Goal: Complete application form

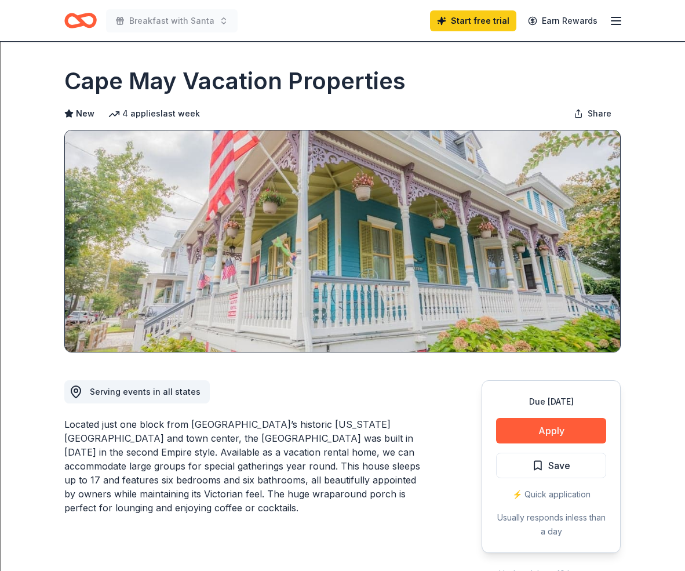
scroll to position [5, 0]
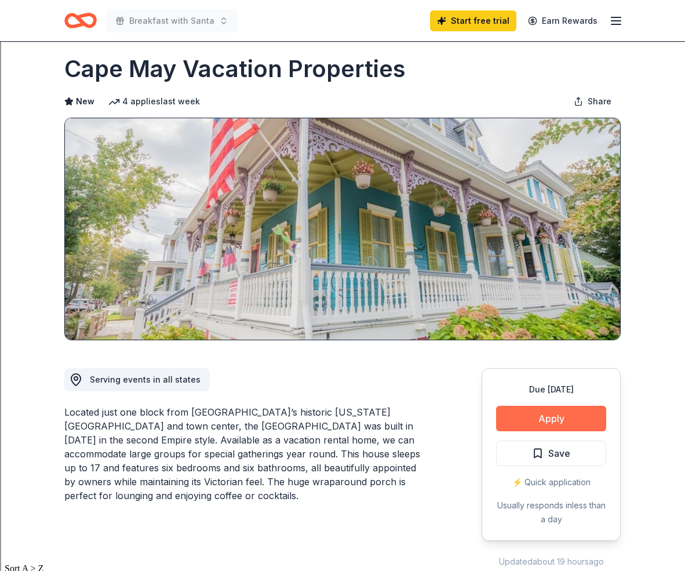
click at [549, 423] on button "Apply" at bounding box center [551, 419] width 110 height 26
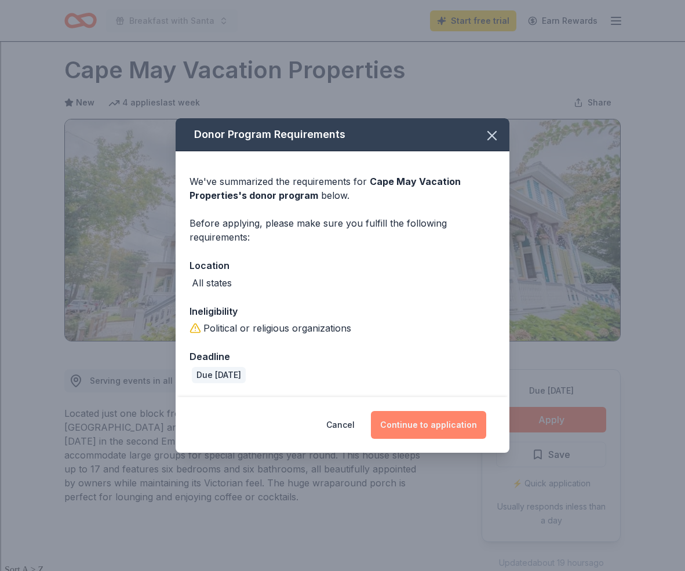
click at [431, 418] on button "Continue to application" at bounding box center [428, 425] width 115 height 28
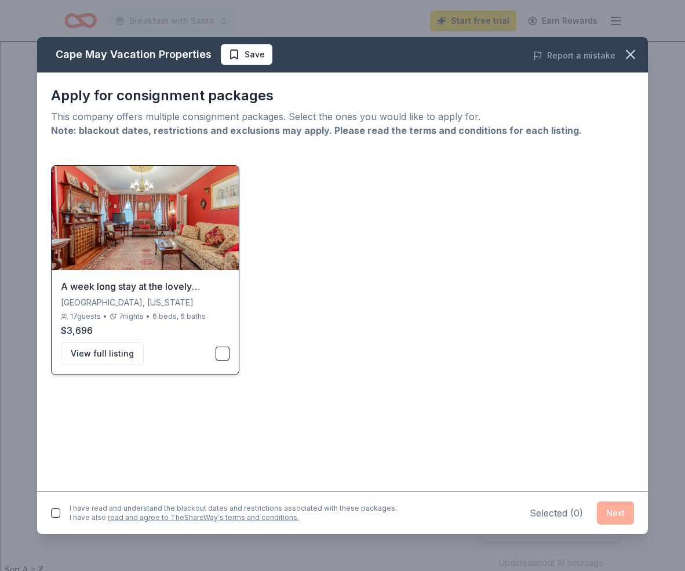
click at [220, 350] on button "button" at bounding box center [223, 354] width 14 height 14
click at [618, 514] on button "Next" at bounding box center [615, 512] width 37 height 23
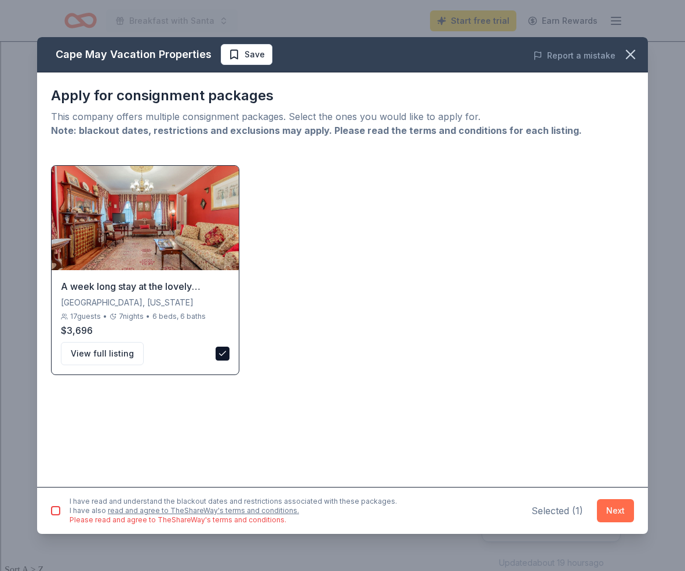
click at [614, 512] on button "Next" at bounding box center [615, 510] width 37 height 23
click at [56, 513] on button "button" at bounding box center [55, 510] width 9 height 9
click at [621, 515] on button "Next" at bounding box center [615, 510] width 37 height 23
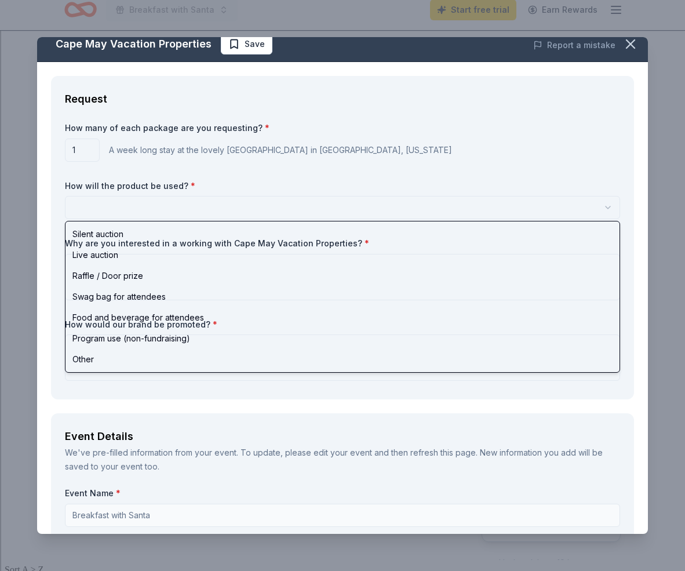
scroll to position [0, 0]
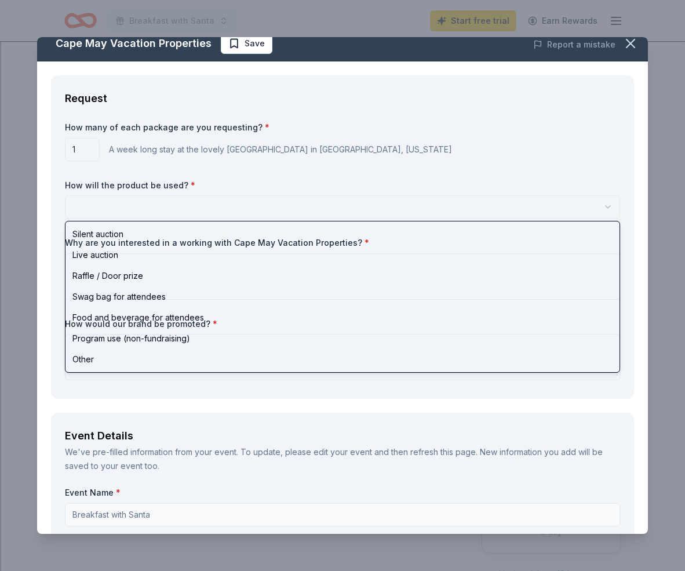
click at [139, 217] on html "Breakfast with Santa Start free trial Earn Rewards Due in 46 days Share Cape Ma…" at bounding box center [342, 285] width 685 height 571
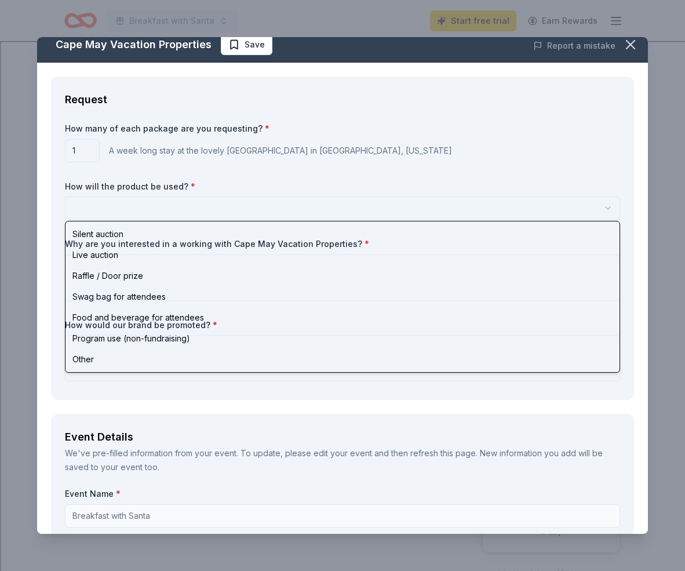
scroll to position [11, 0]
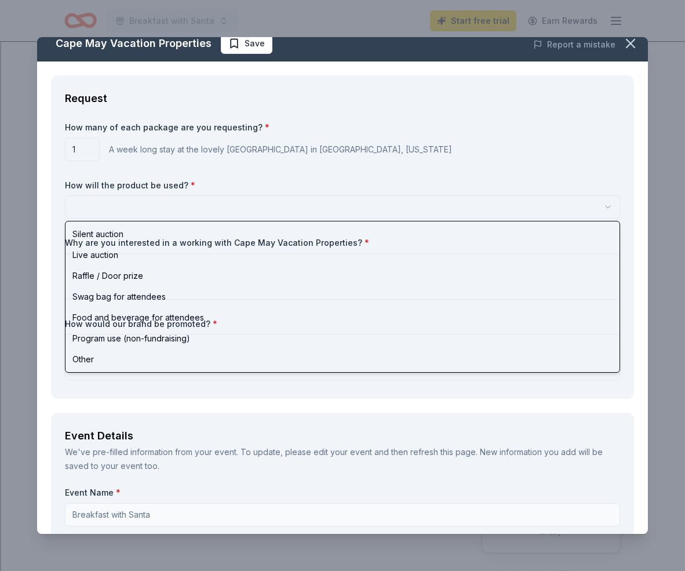
select select "liveAuction"
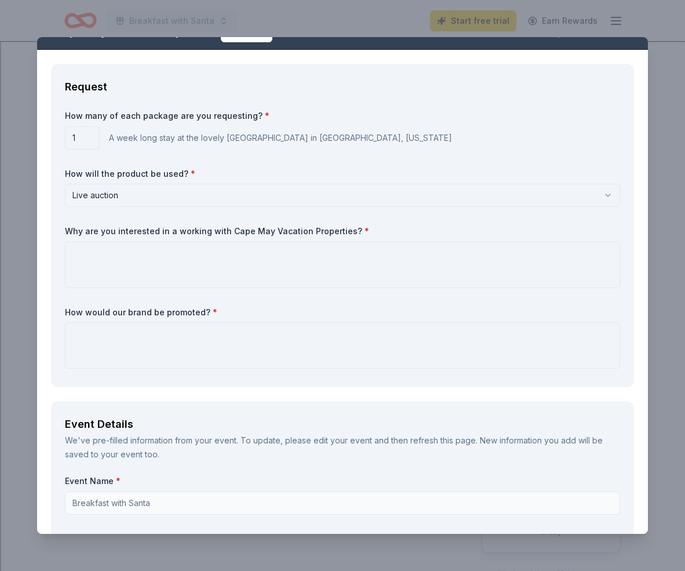
scroll to position [22, 0]
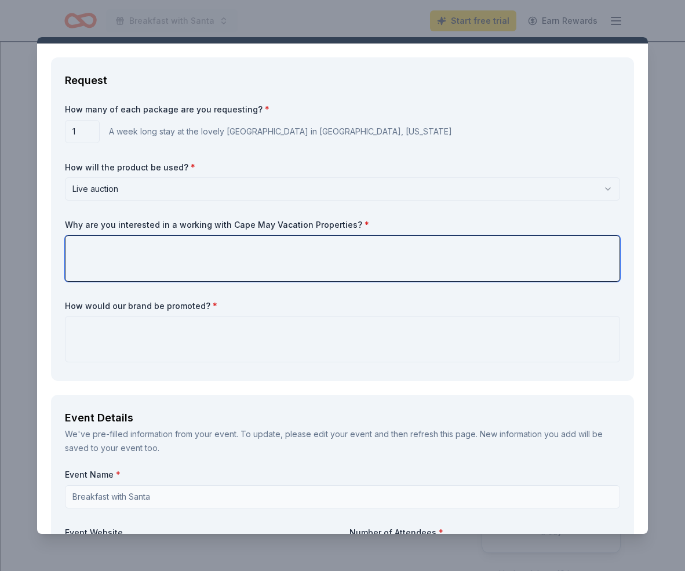
click at [115, 254] on textarea at bounding box center [342, 258] width 555 height 46
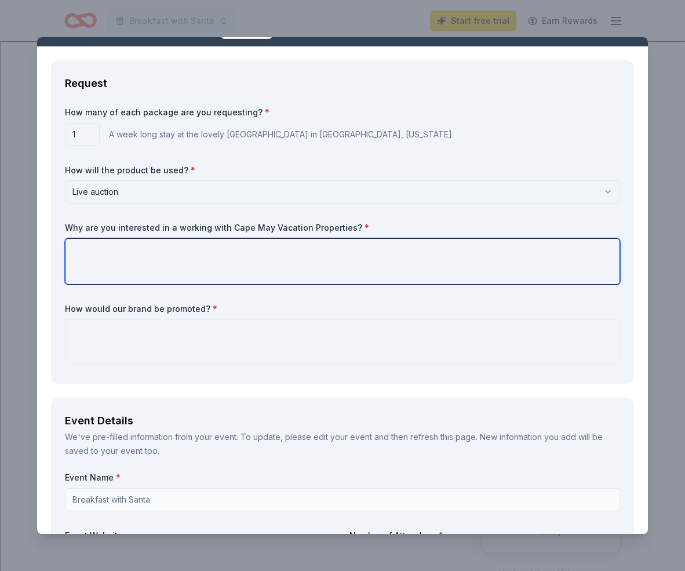
scroll to position [19, 0]
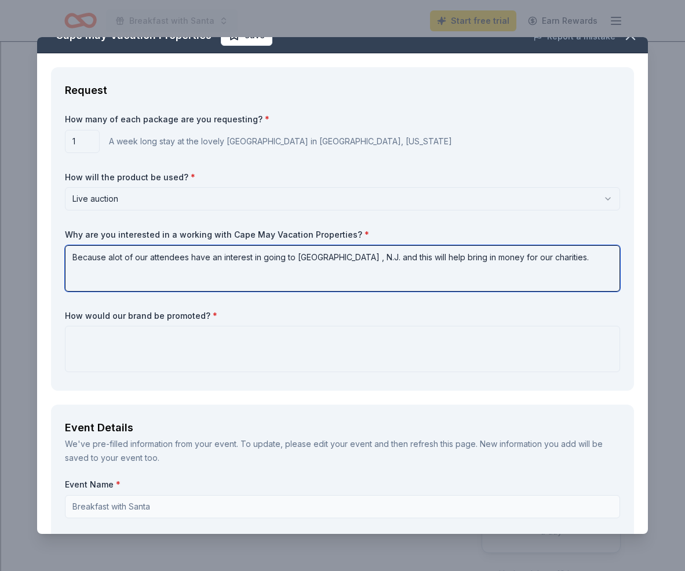
type textarea "Because alot of our attendees have an interest in going to Cape May , N.J. and …"
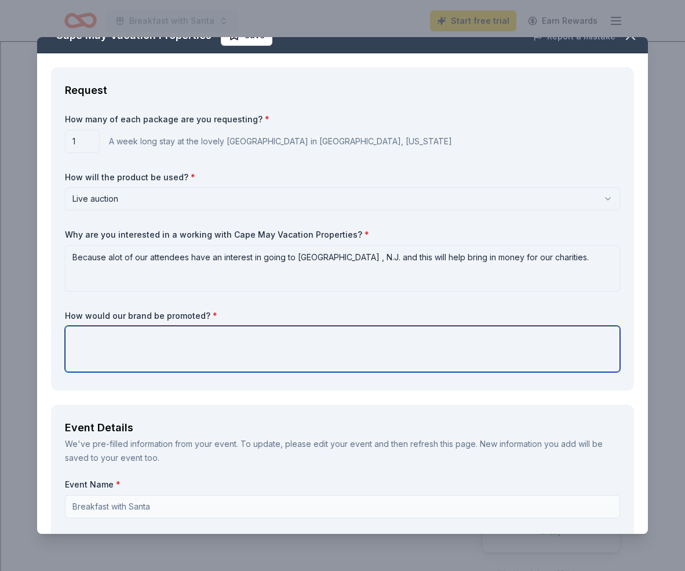
drag, startPoint x: 159, startPoint y: 339, endPoint x: 177, endPoint y: 340, distance: 18.0
click at [158, 339] on textarea at bounding box center [342, 349] width 555 height 46
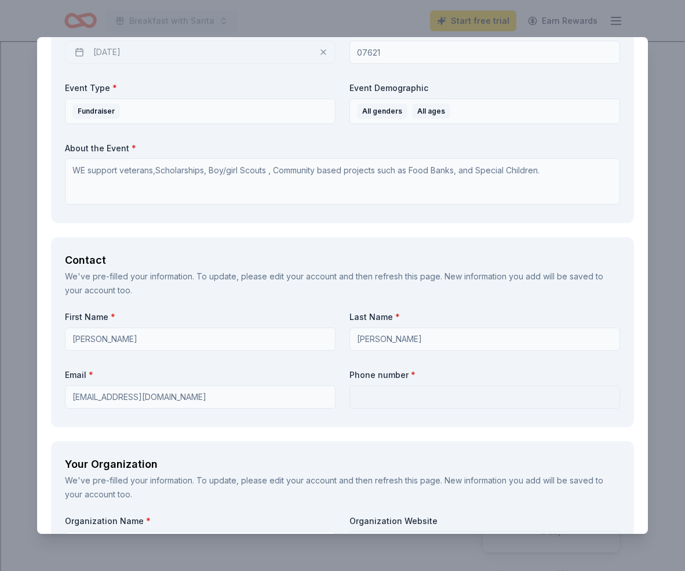
scroll to position [606, 0]
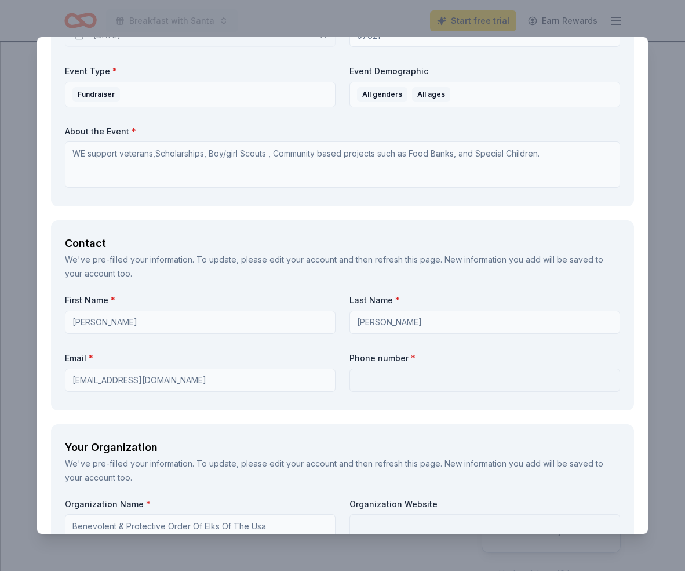
type textarea "We would put a thank you on our table so eveyone knows that it was donated by y…"
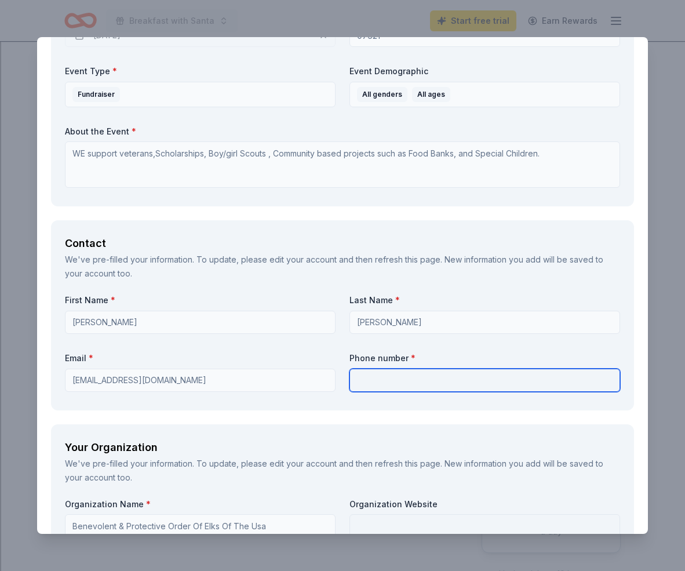
click at [370, 375] on input "text" at bounding box center [484, 380] width 271 height 23
type input "2012182127"
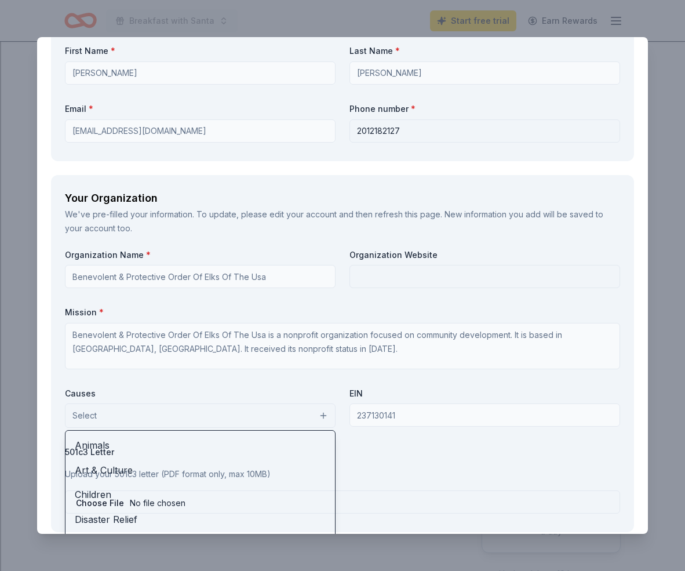
scroll to position [857, 0]
click at [316, 422] on button "Select" at bounding box center [200, 415] width 271 height 24
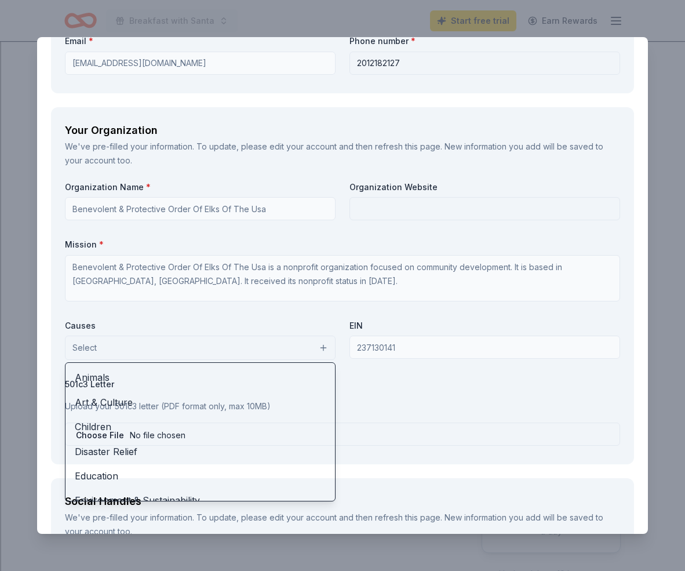
scroll to position [930, 0]
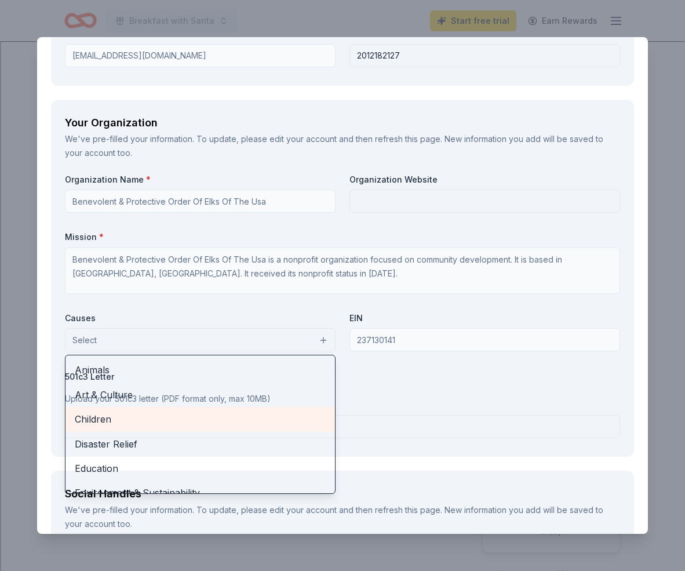
click at [303, 421] on span "Children" at bounding box center [200, 419] width 251 height 15
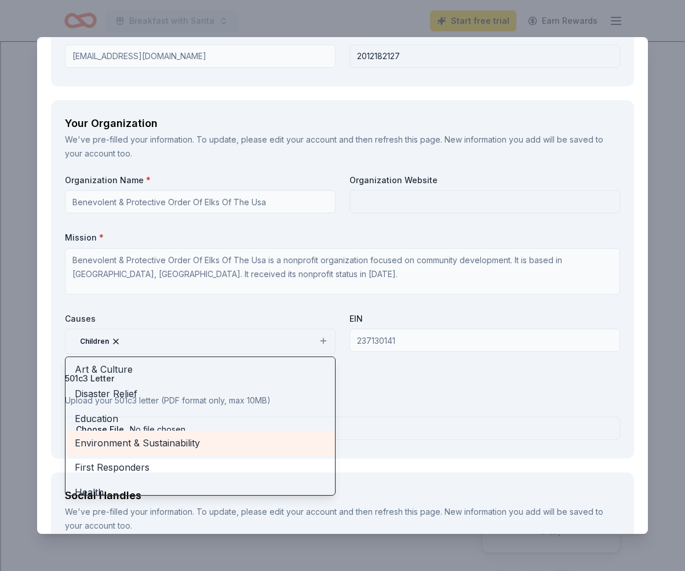
scroll to position [30, 0]
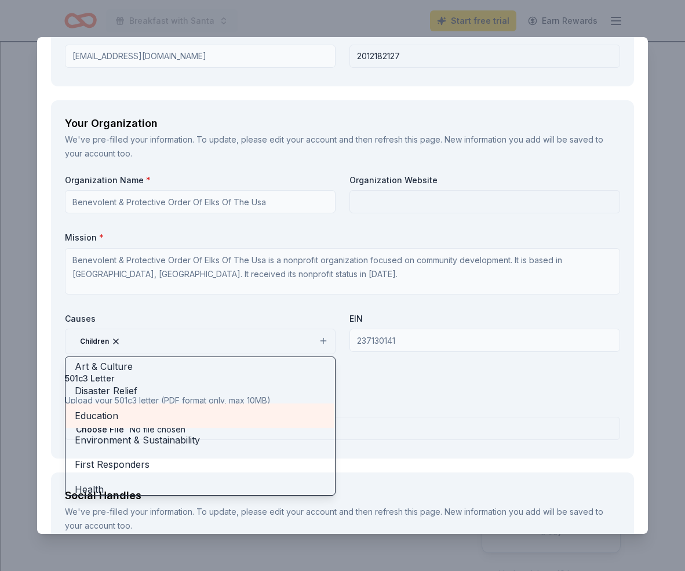
click at [261, 420] on span "Education" at bounding box center [200, 415] width 251 height 15
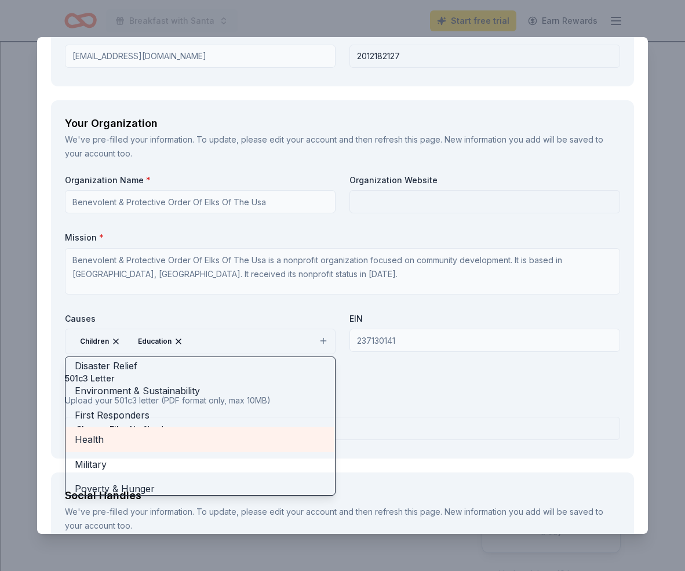
scroll to position [59, 0]
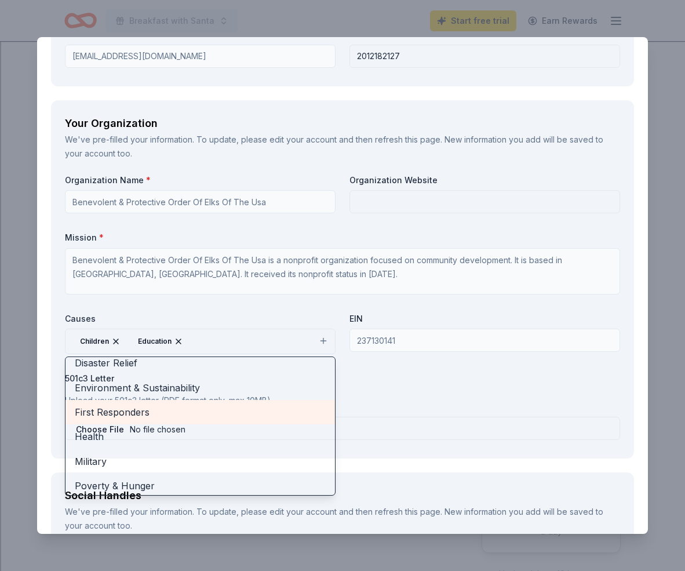
click at [272, 417] on span "First Responders" at bounding box center [200, 412] width 251 height 15
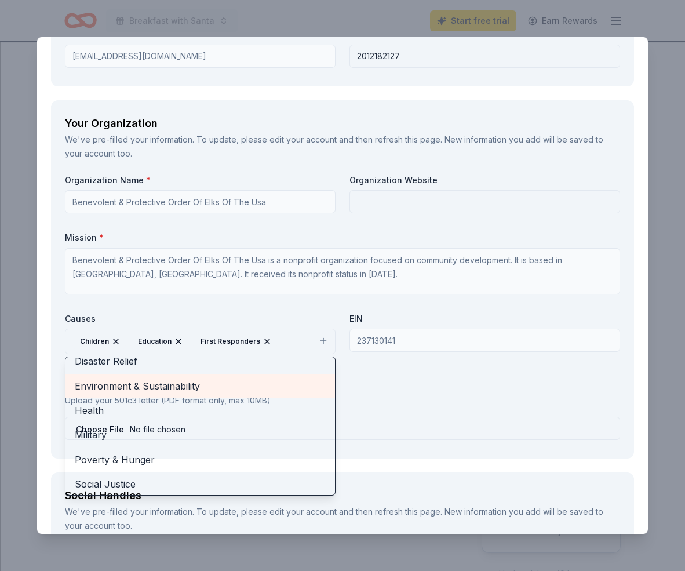
scroll to position [64, 0]
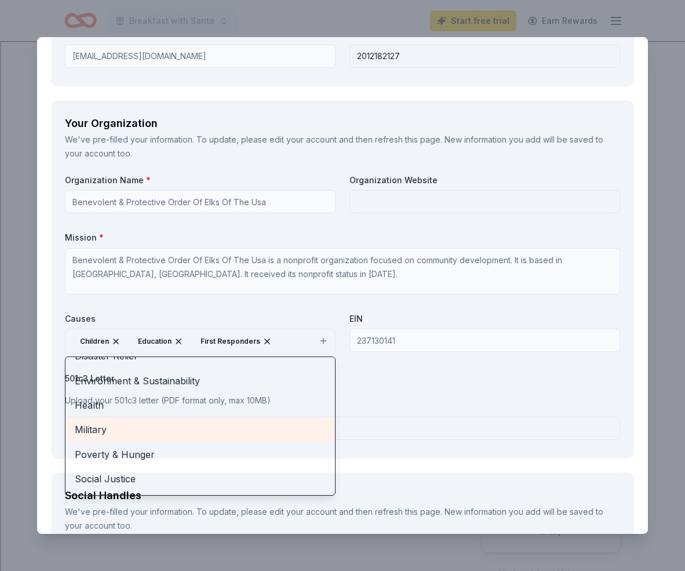
click at [270, 435] on span "Military" at bounding box center [200, 429] width 251 height 15
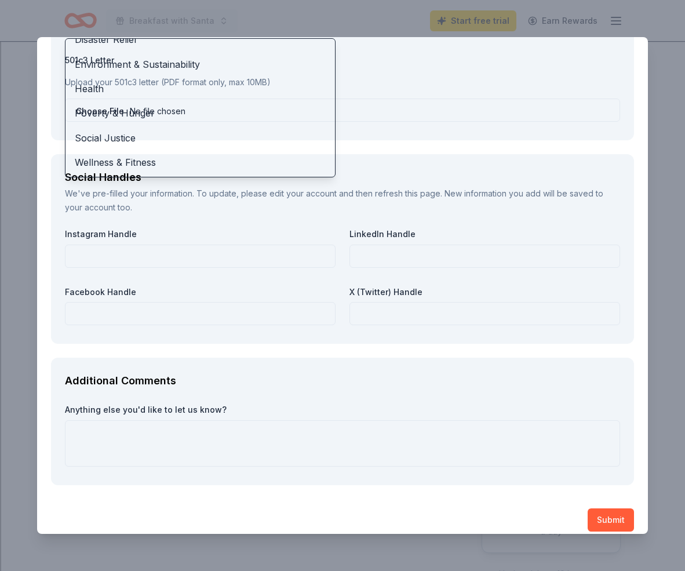
scroll to position [1279, 0]
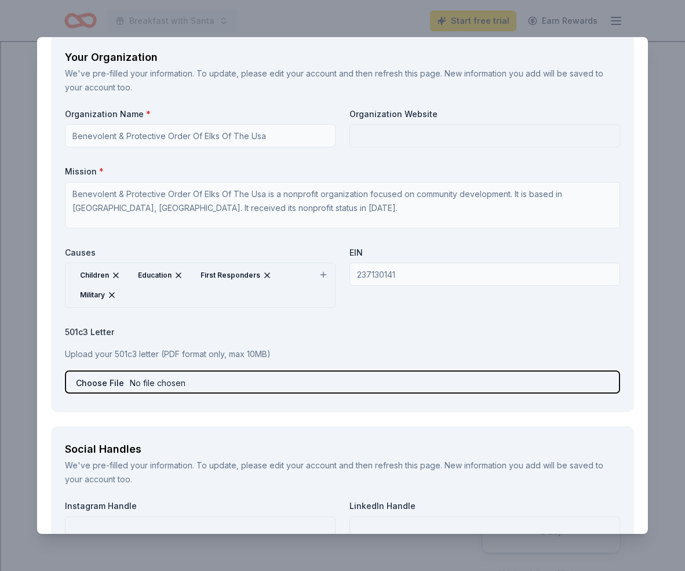
click at [282, 384] on input "file" at bounding box center [342, 381] width 555 height 23
type input "C:\fakepath\2025_07_25_08_24_24.pdf"
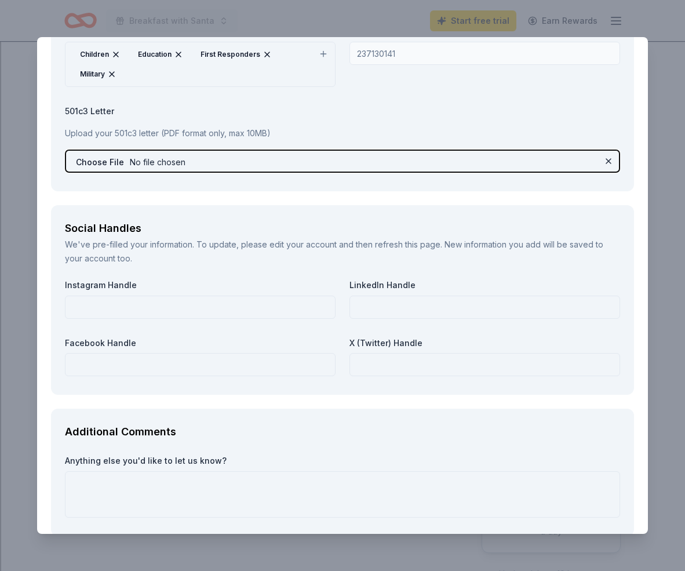
scroll to position [1279, 0]
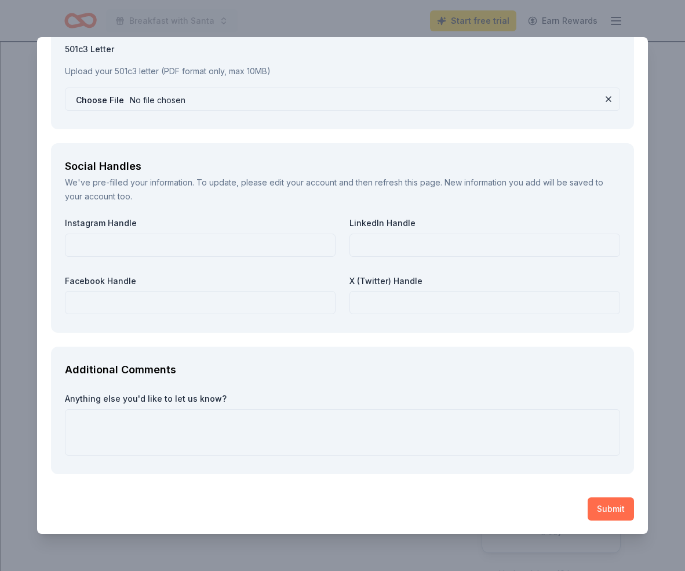
click at [622, 513] on button "Submit" at bounding box center [611, 508] width 46 height 23
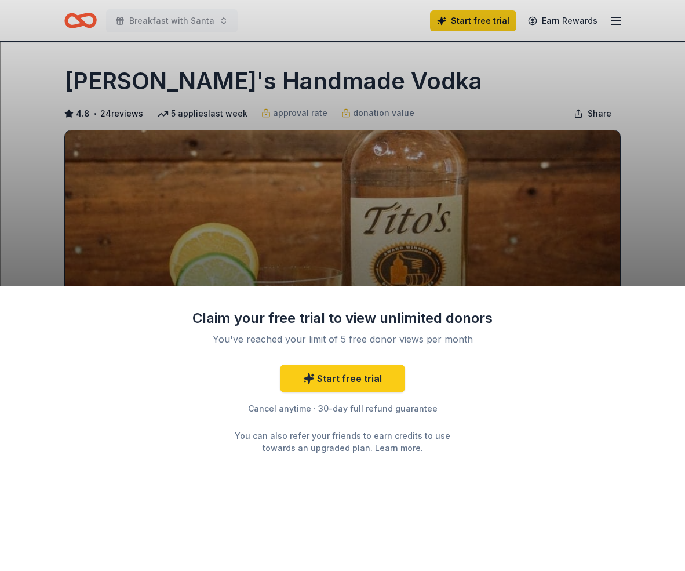
click at [671, 227] on div "Claim your free trial to view unlimited donors You've reached your limit of 5 f…" at bounding box center [342, 285] width 685 height 571
click at [368, 380] on link "Start free trial" at bounding box center [342, 379] width 125 height 28
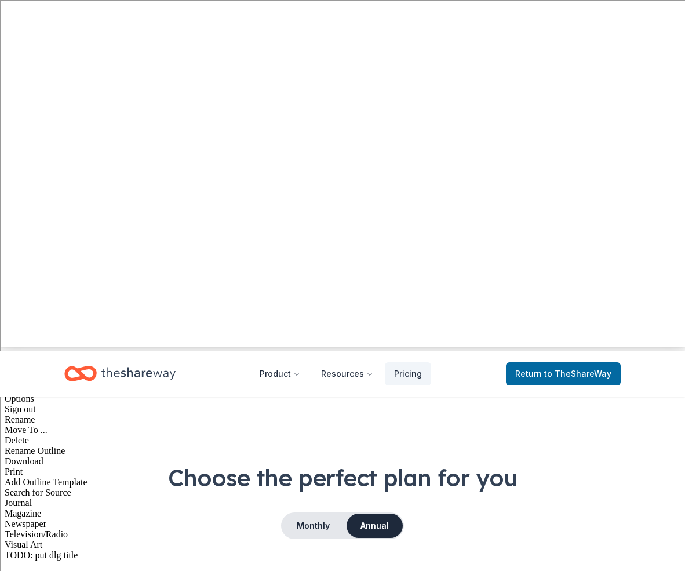
scroll to position [234, 0]
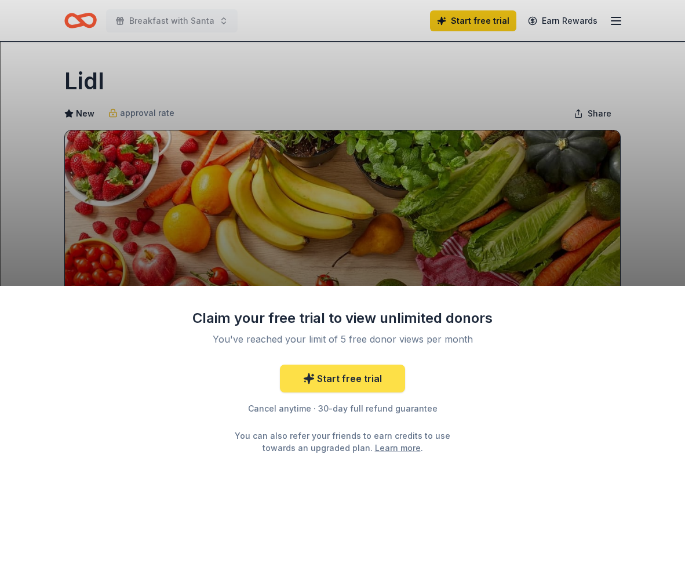
click at [366, 376] on link "Start free trial" at bounding box center [342, 379] width 125 height 28
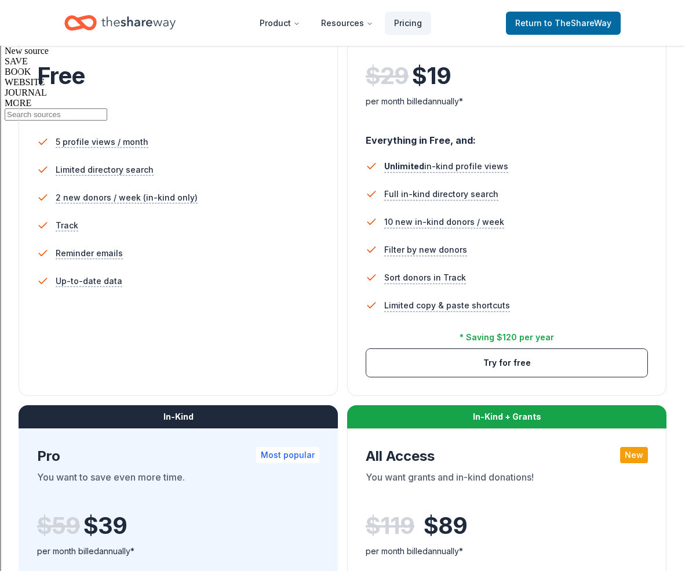
scroll to position [863, 0]
